Goal: Task Accomplishment & Management: Manage account settings

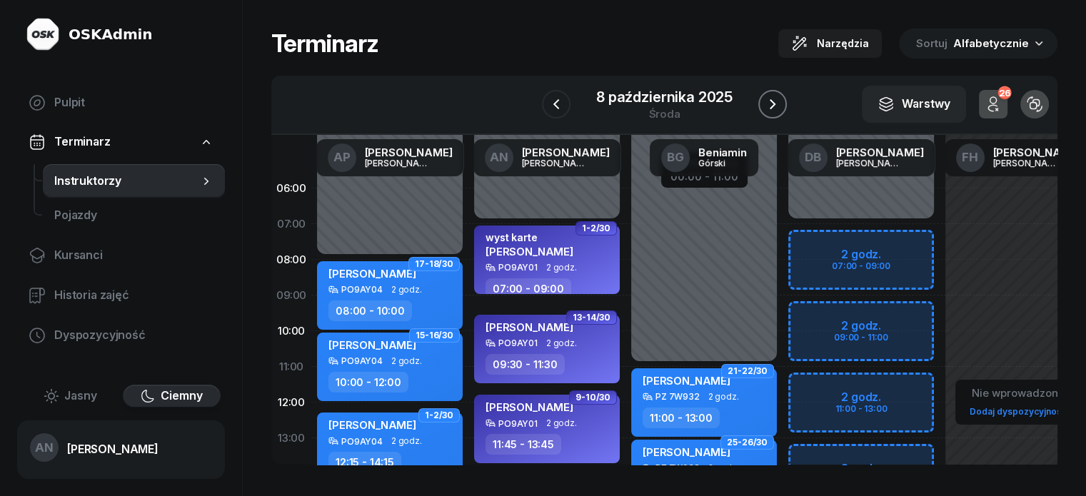
click at [777, 113] on icon "button" at bounding box center [772, 104] width 17 height 17
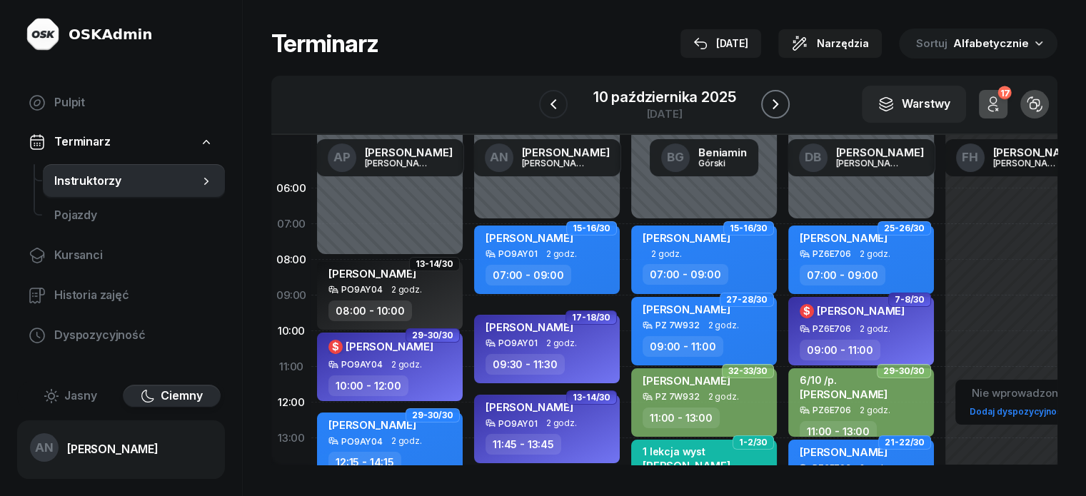
click at [784, 107] on icon "button" at bounding box center [775, 104] width 17 height 17
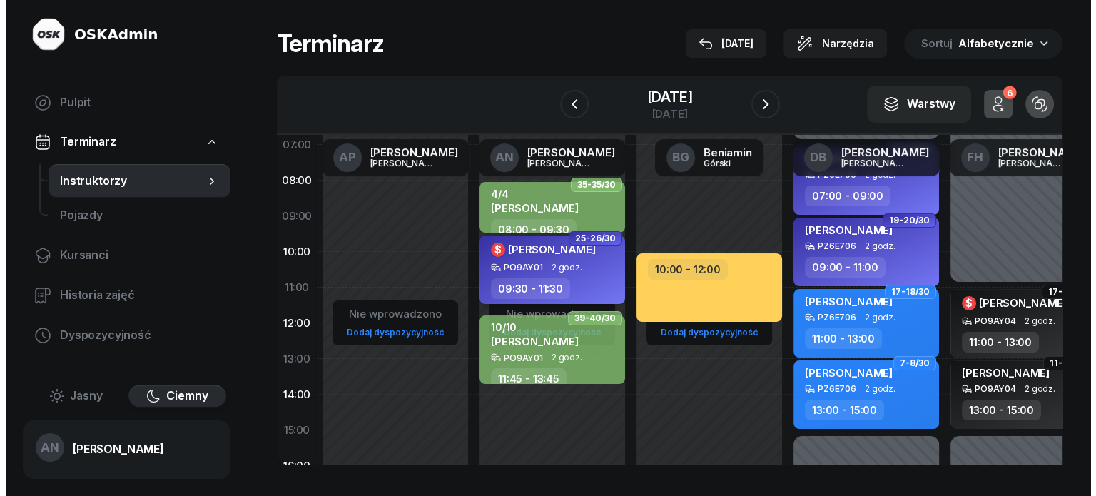
scroll to position [189, 0]
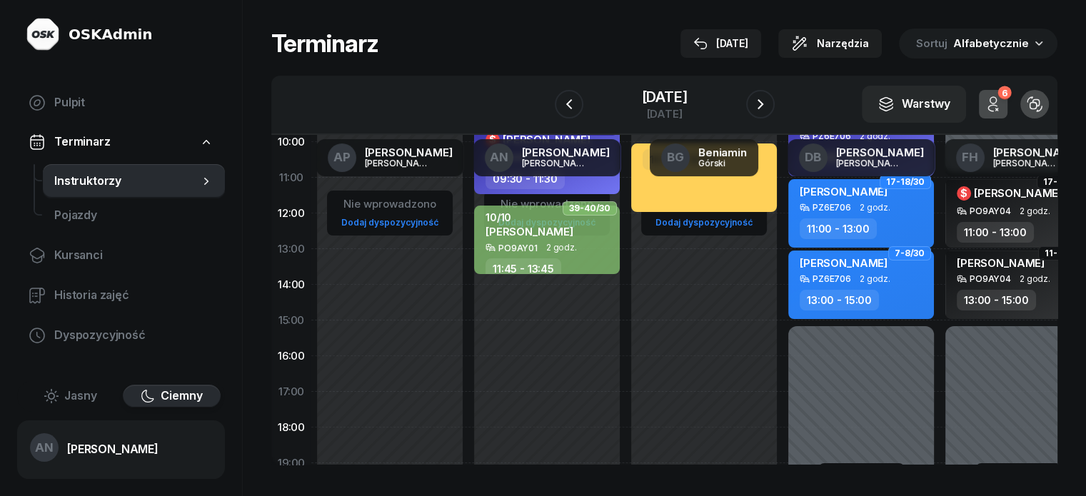
click at [468, 300] on div "Nie wprowadzono Dodaj dyspozycyjność 35-35/30 4/4 [PERSON_NAME] 08:00 - 09:30 2…" at bounding box center [546, 320] width 157 height 678
select select "14"
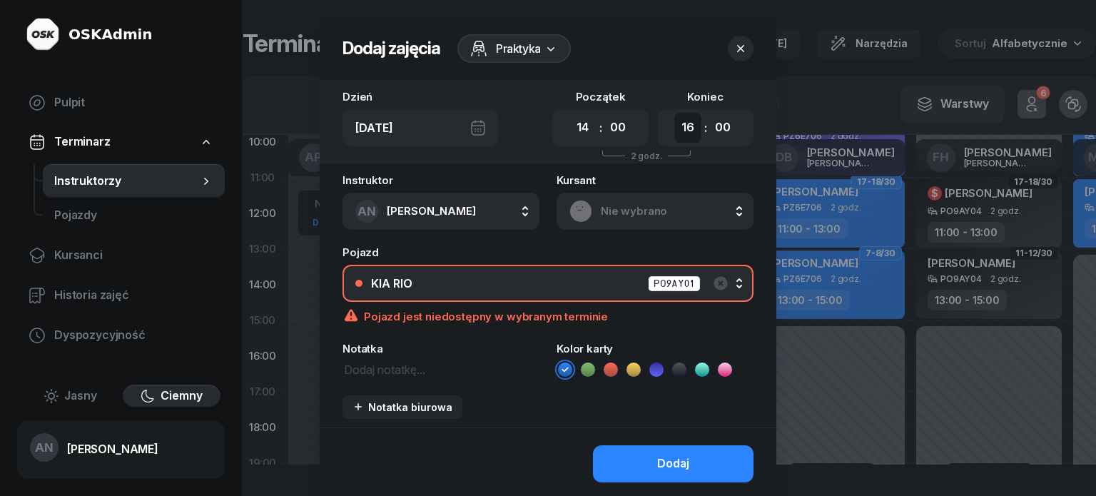
click at [702, 136] on select "00 01 02 03 04 05 06 07 08 09 10 11 12 13 14 15 16 17 18 19 20 21 22 23" at bounding box center [687, 128] width 27 height 30
select select "15"
click at [686, 125] on select "00 01 02 03 04 05 06 07 08 09 10 11 12 13 14 15 16 17 18 19 20 21 22 23" at bounding box center [687, 128] width 27 height 30
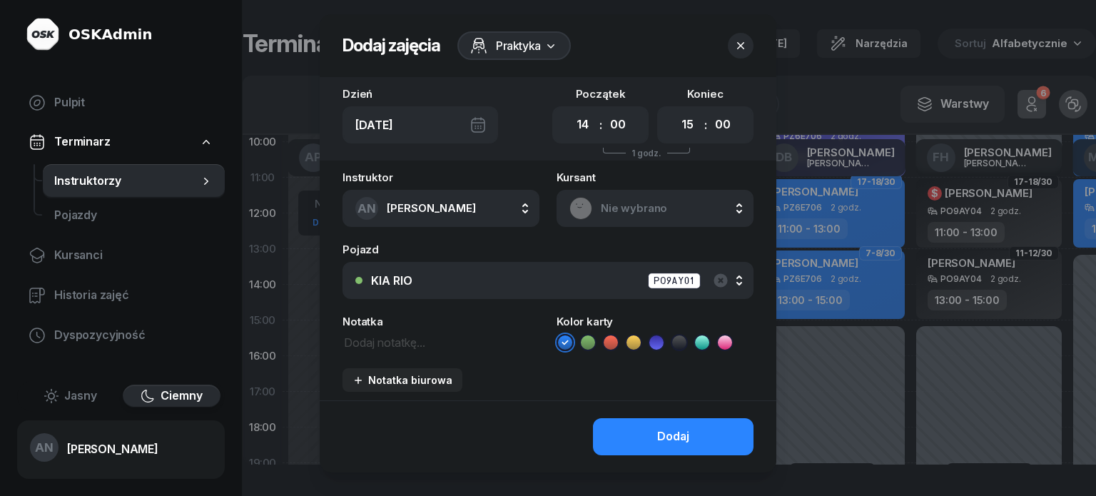
scroll to position [0, 0]
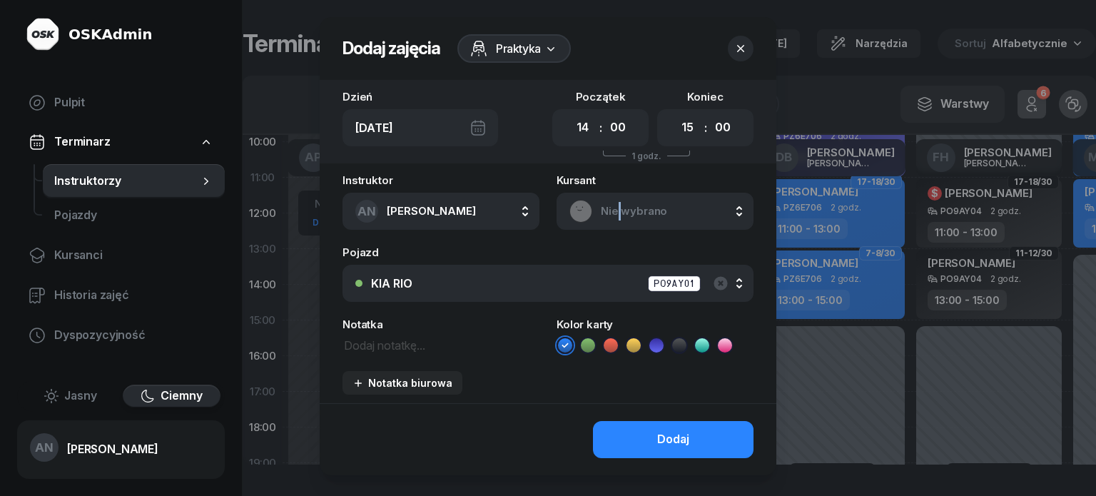
click at [620, 221] on span "Nie wybrano" at bounding box center [671, 211] width 140 height 19
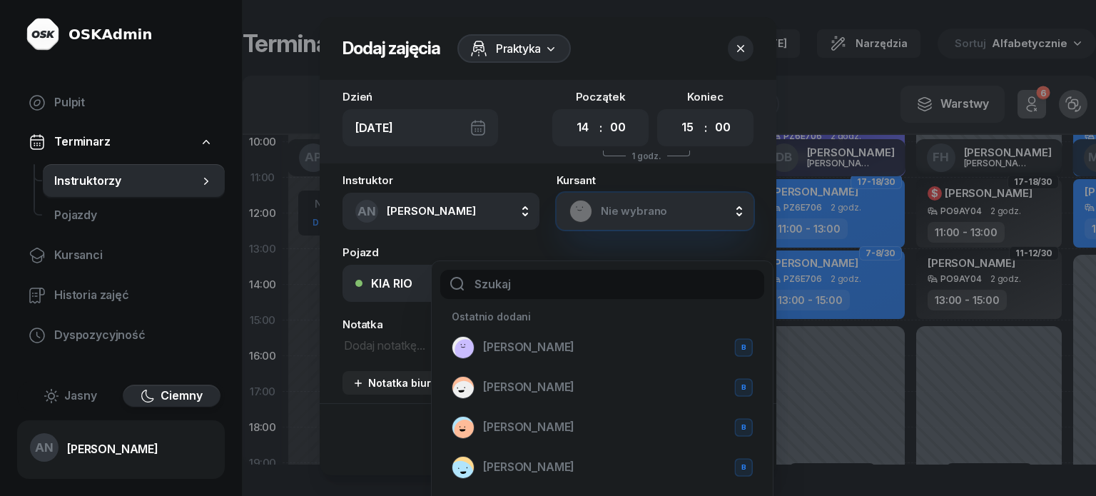
click at [622, 221] on span "Nie wybrano" at bounding box center [671, 211] width 140 height 19
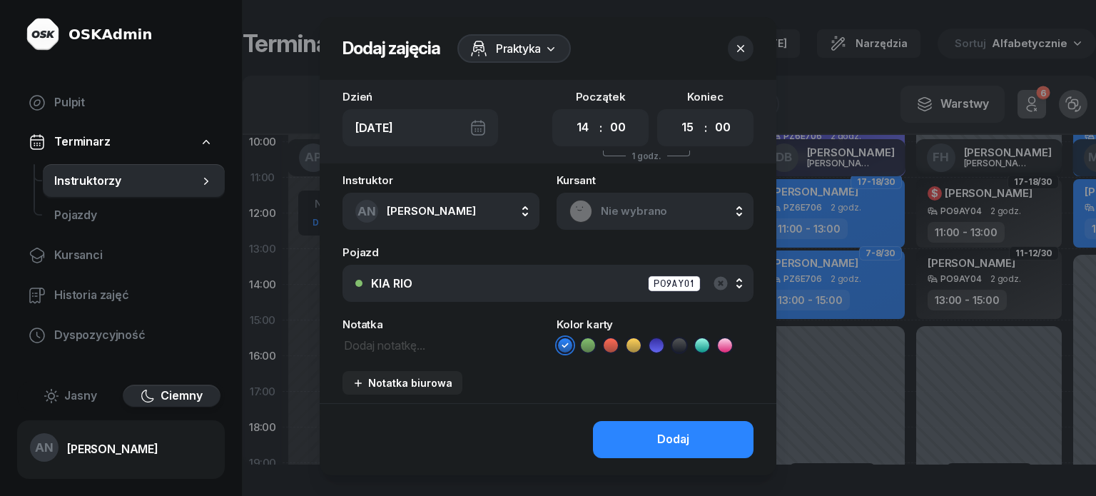
click at [622, 221] on span "Nie wybrano" at bounding box center [671, 211] width 140 height 19
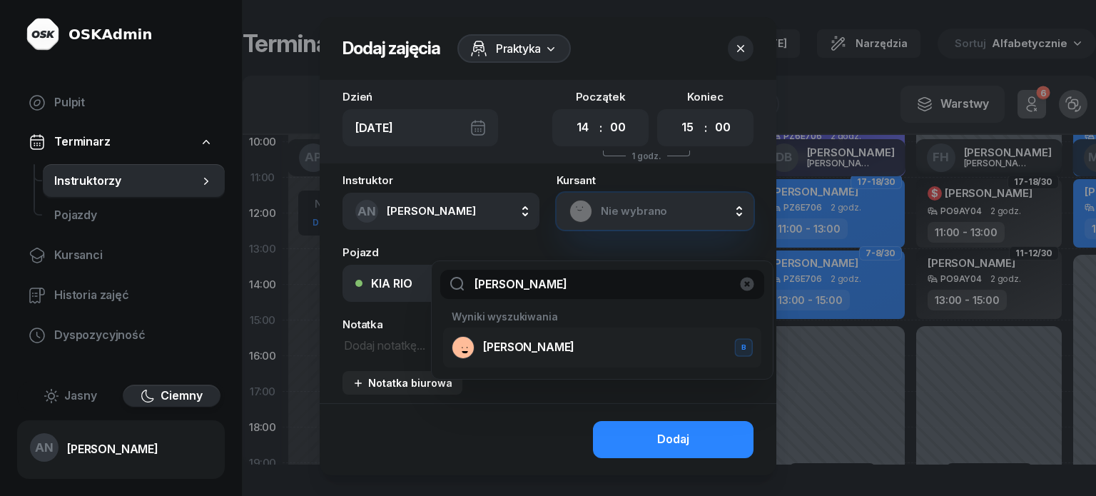
type input "[PERSON_NAME]"
click at [530, 359] on div "[PERSON_NAME] B" at bounding box center [602, 347] width 301 height 23
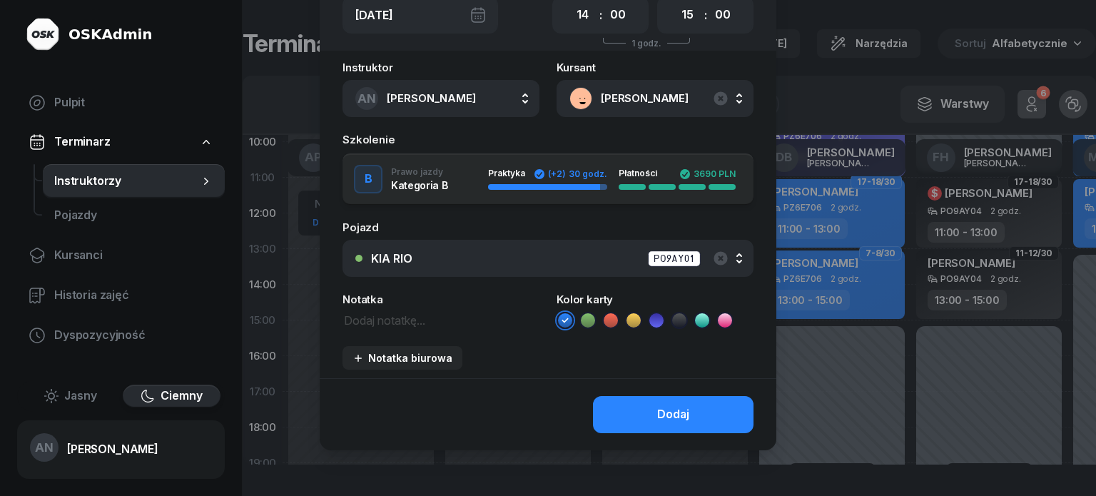
scroll to position [143, 0]
click at [585, 328] on icon at bounding box center [588, 320] width 14 height 14
click at [359, 329] on textarea at bounding box center [441, 319] width 197 height 19
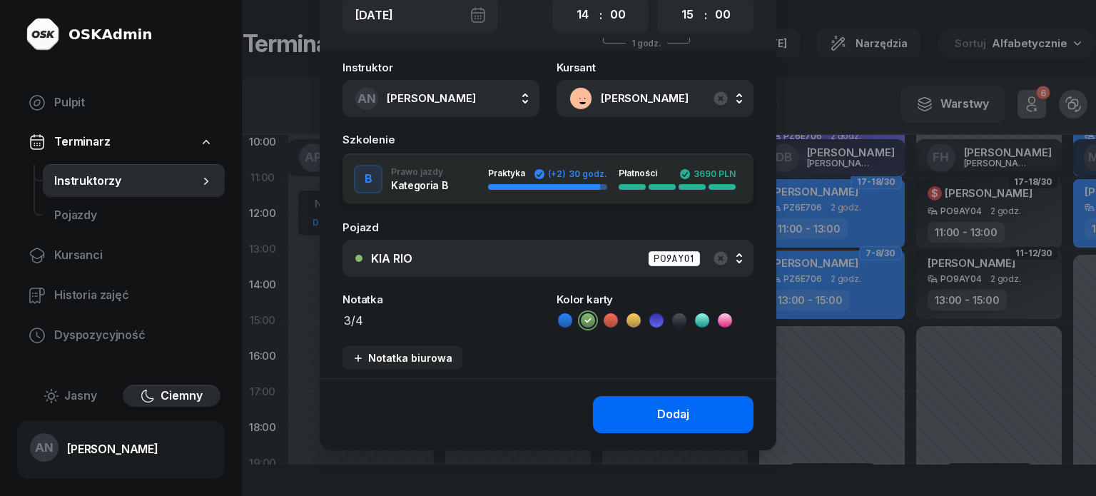
type textarea "3/4"
click at [671, 424] on div "Dodaj" at bounding box center [673, 414] width 32 height 19
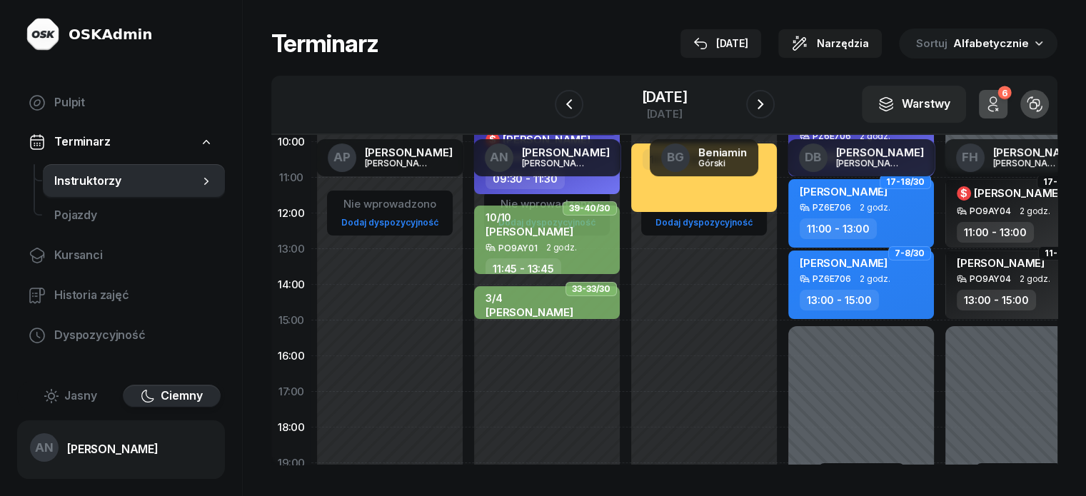
click at [468, 343] on div "Nie wprowadzono Dodaj dyspozycyjność 35-35/30 4/4 [PERSON_NAME] 08:00 - 09:30 2…" at bounding box center [546, 320] width 157 height 678
select select "15"
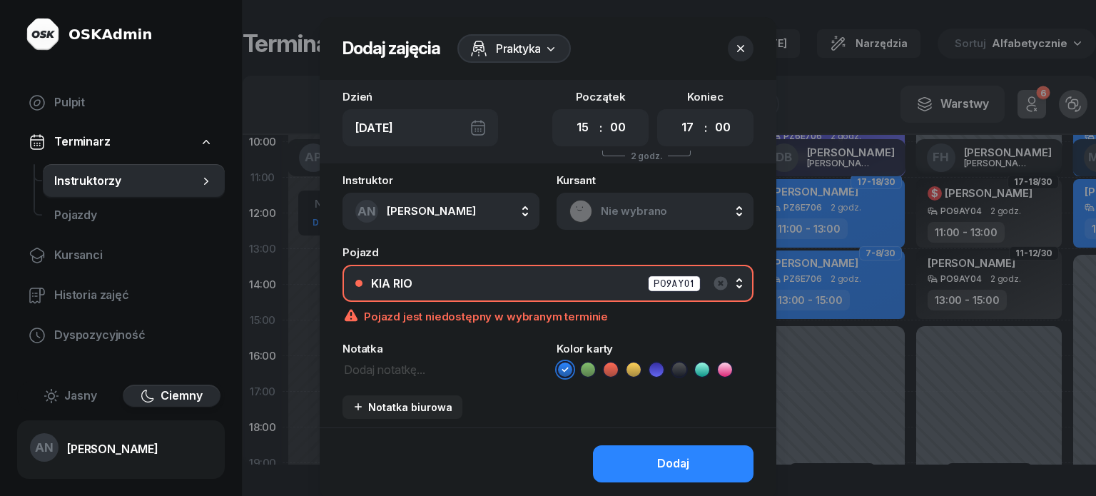
click at [584, 296] on button "KIA RIO PO9AY01" at bounding box center [548, 283] width 411 height 37
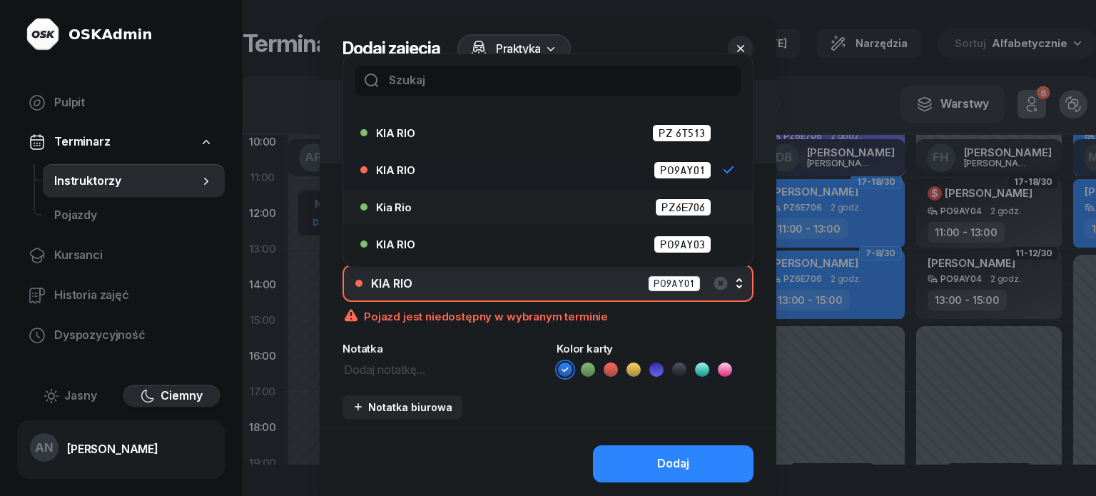
click at [608, 216] on div "Kia Rio PZ6E706" at bounding box center [551, 207] width 351 height 18
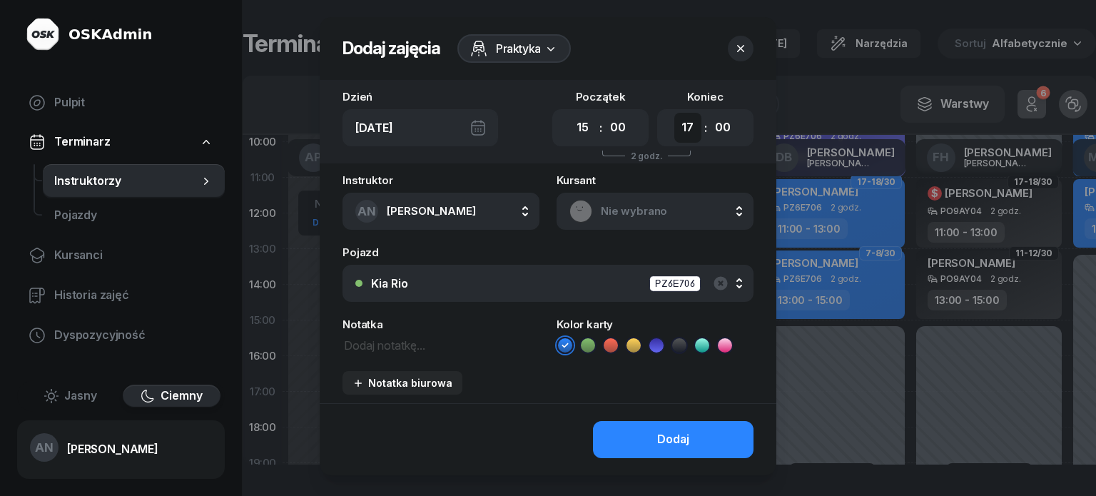
click at [701, 139] on select "00 01 02 03 04 05 06 07 08 09 10 11 12 13 14 15 16 17 18 19 20 21 22 23" at bounding box center [687, 128] width 27 height 30
select select "16"
click at [686, 125] on select "00 01 02 03 04 05 06 07 08 09 10 11 12 13 14 15 16 17 18 19 20 21 22 23" at bounding box center [687, 128] width 27 height 30
click at [653, 221] on span "Nie wybrano" at bounding box center [671, 211] width 140 height 19
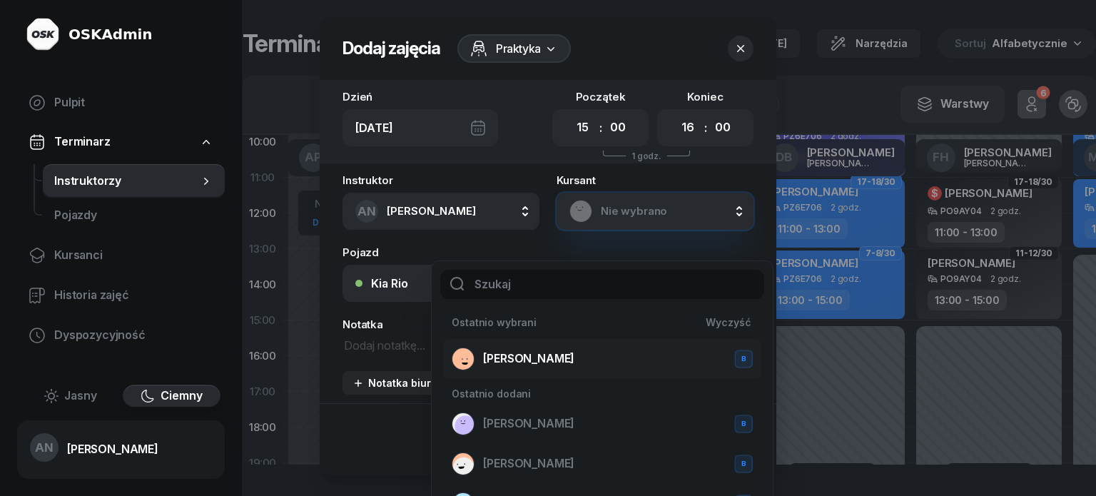
click at [556, 365] on span "[PERSON_NAME]" at bounding box center [528, 359] width 91 height 19
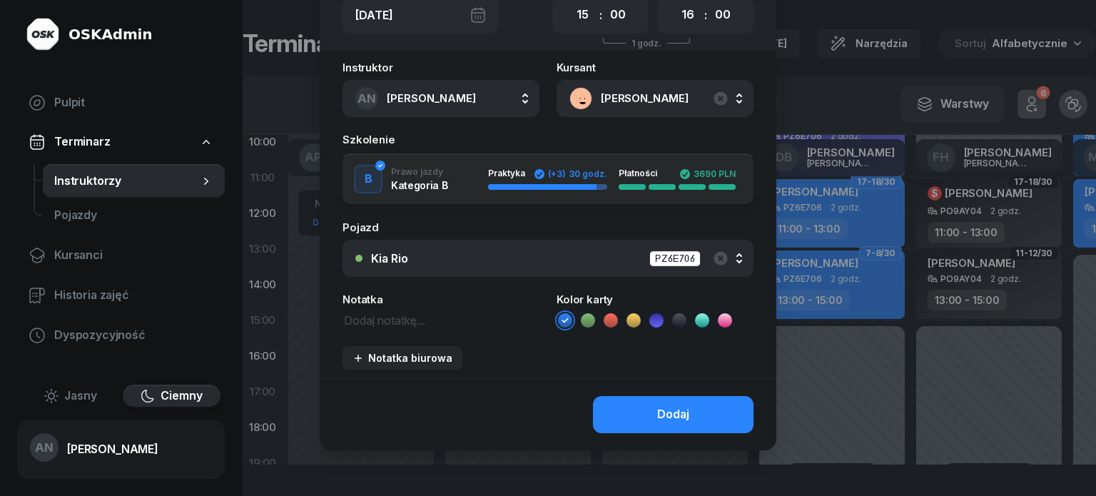
click at [592, 328] on icon at bounding box center [588, 320] width 14 height 14
click at [361, 329] on textarea at bounding box center [441, 319] width 197 height 19
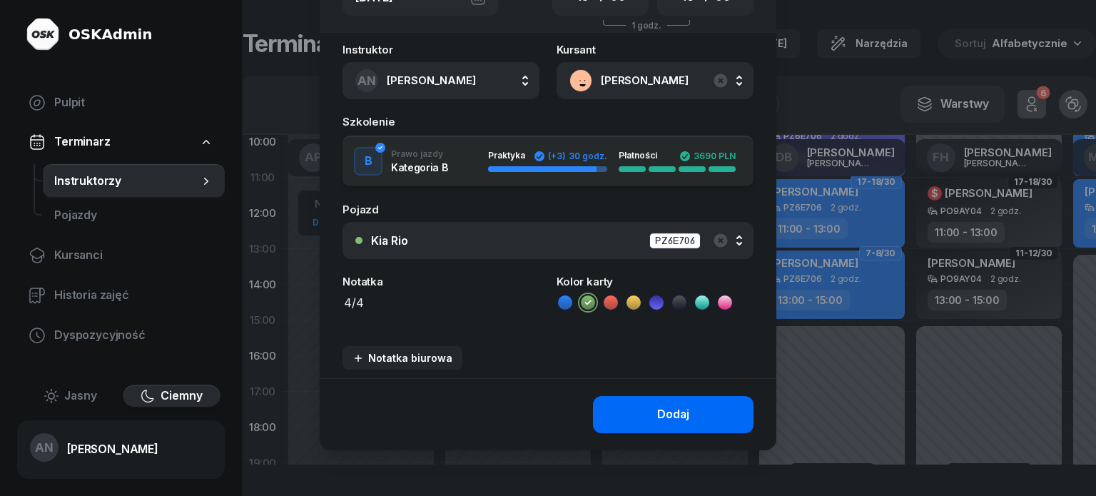
type textarea "4/4"
click at [697, 433] on button "Dodaj" at bounding box center [673, 414] width 161 height 37
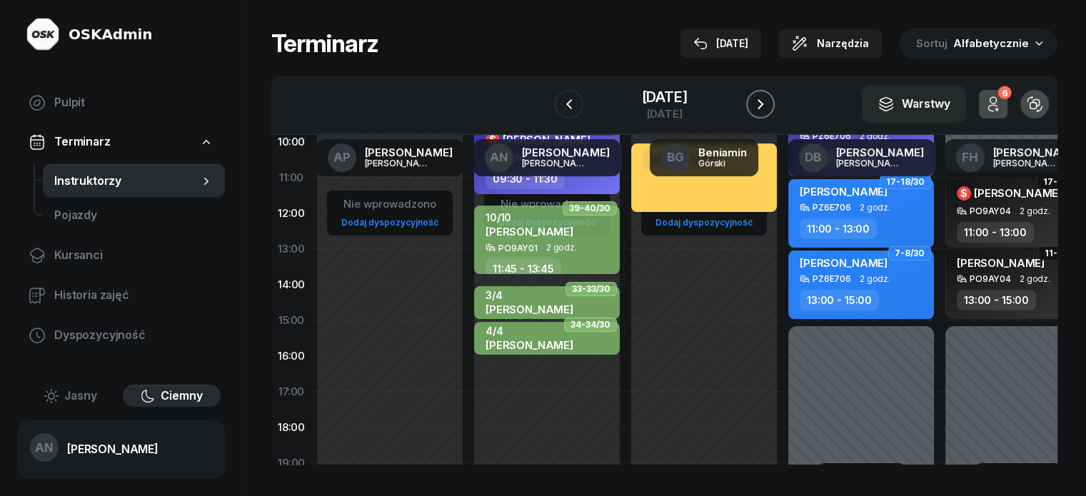
click at [773, 116] on button "button" at bounding box center [760, 104] width 29 height 29
